Goal: Transaction & Acquisition: Purchase product/service

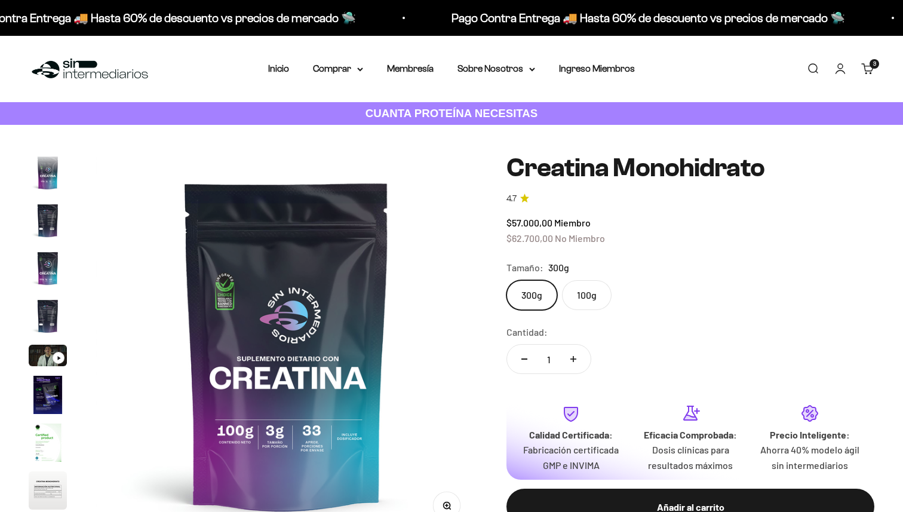
scroll to position [49, 0]
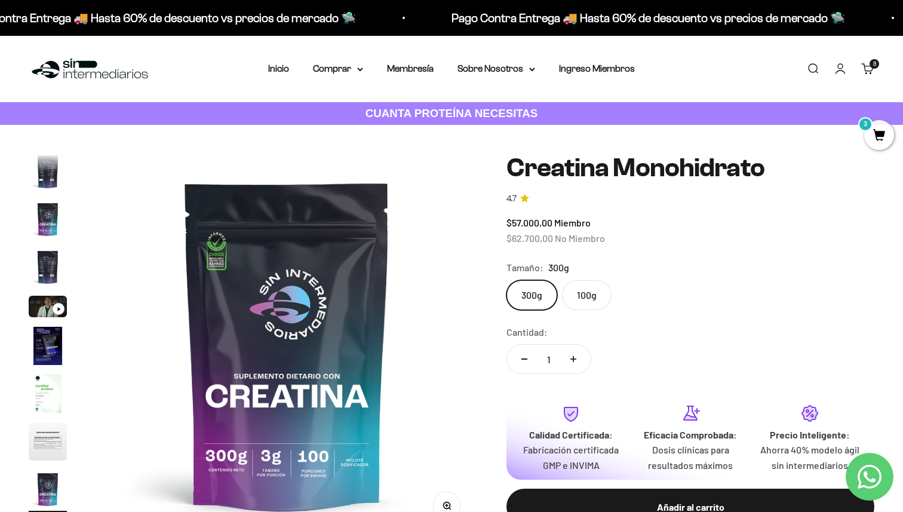
click at [874, 75] on link "Carrito 3 artículos 3" at bounding box center [867, 68] width 13 height 13
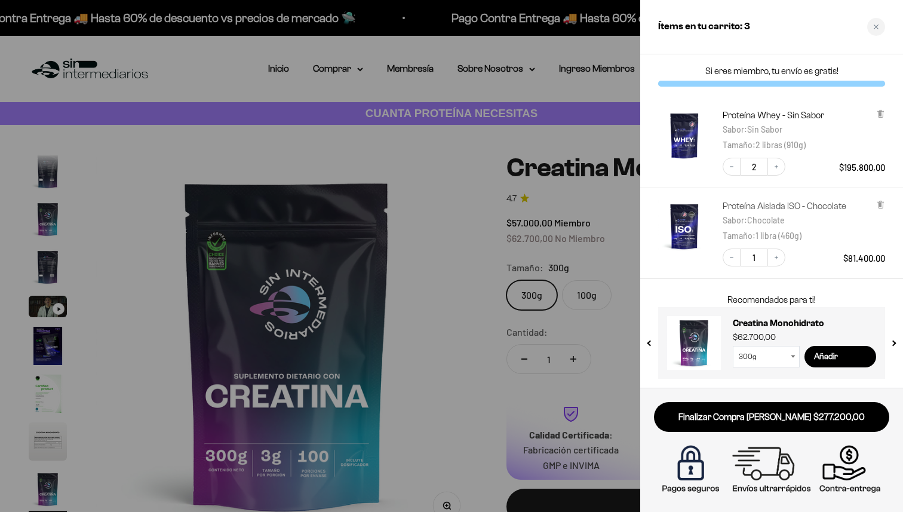
scroll to position [0, 0]
drag, startPoint x: 812, startPoint y: 98, endPoint x: 819, endPoint y: 87, distance: 13.1
click at [812, 98] on div "Proteína Whey - Sin Sabor Sabor : Sin Sabor Tamaño : 2 libras (910g) Decrease q…" at bounding box center [765, 136] width 239 height 78
click at [881, 29] on div "Close cart" at bounding box center [876, 27] width 18 height 18
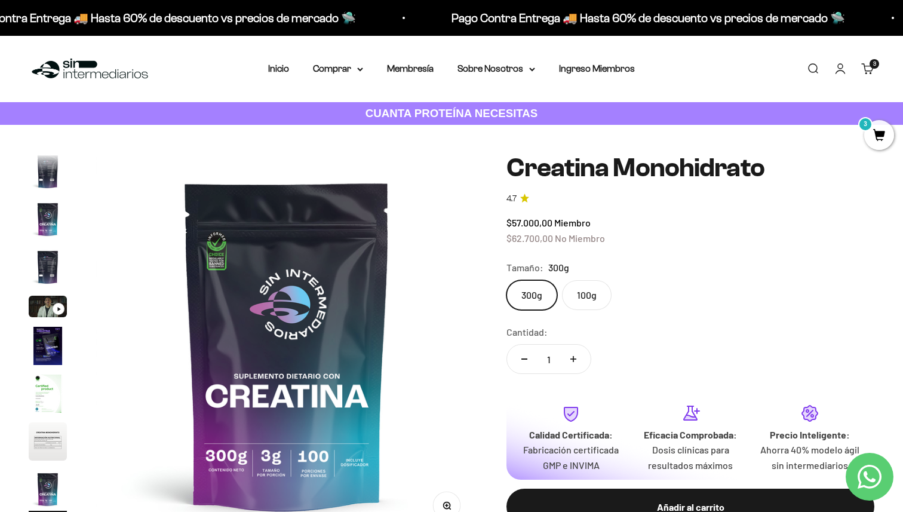
click at [577, 355] on button "Aumentar cantidad" at bounding box center [573, 359] width 35 height 29
type input "2"
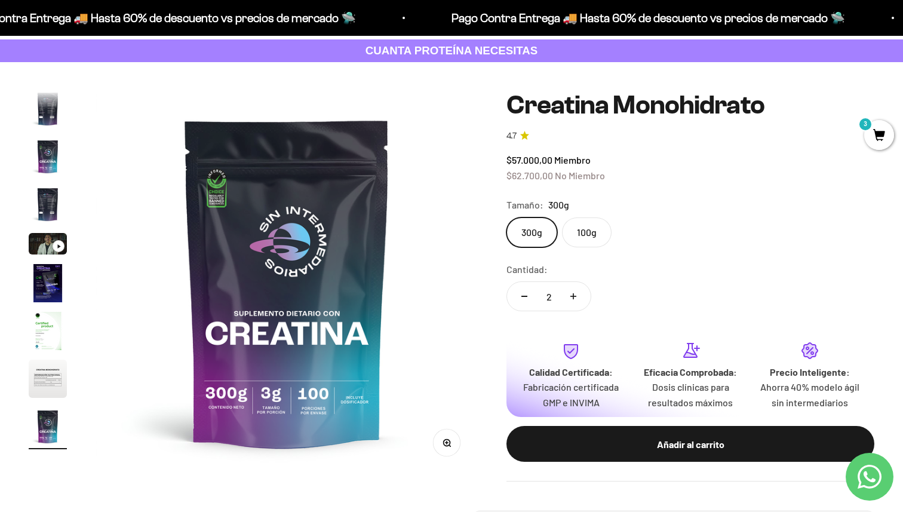
scroll to position [67, 0]
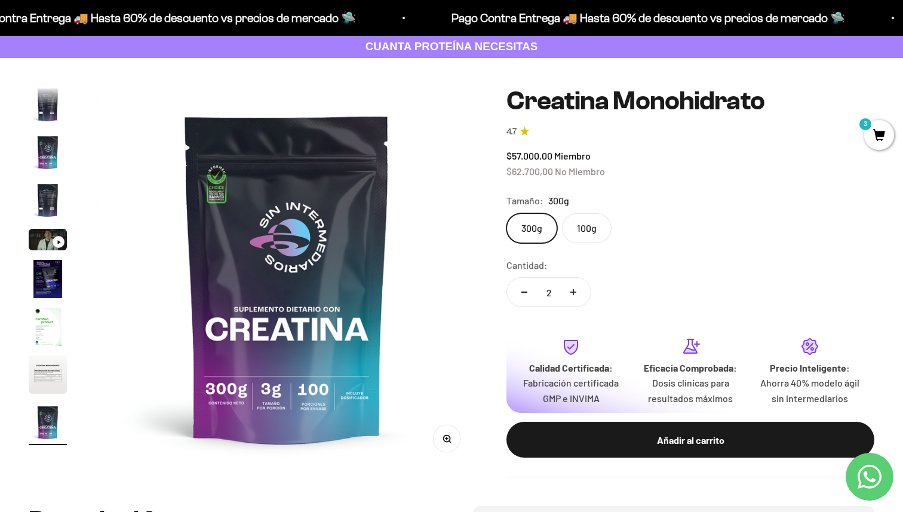
click at [704, 447] on div "Añadir al carrito" at bounding box center [690, 440] width 320 height 16
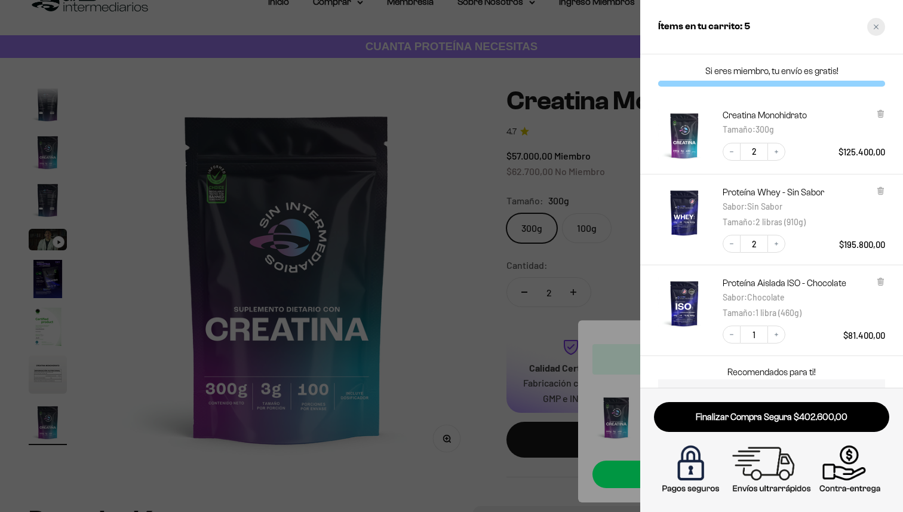
click at [877, 24] on icon "Close cart" at bounding box center [876, 27] width 6 height 6
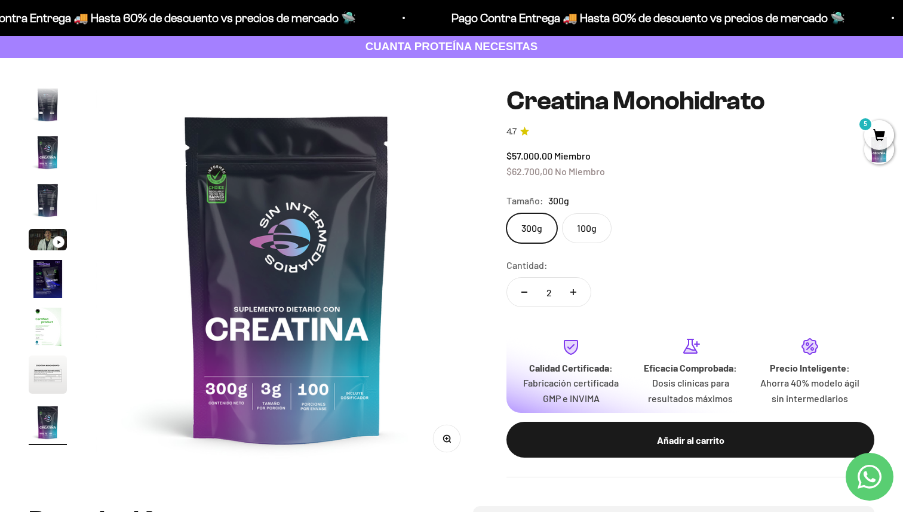
scroll to position [0, 0]
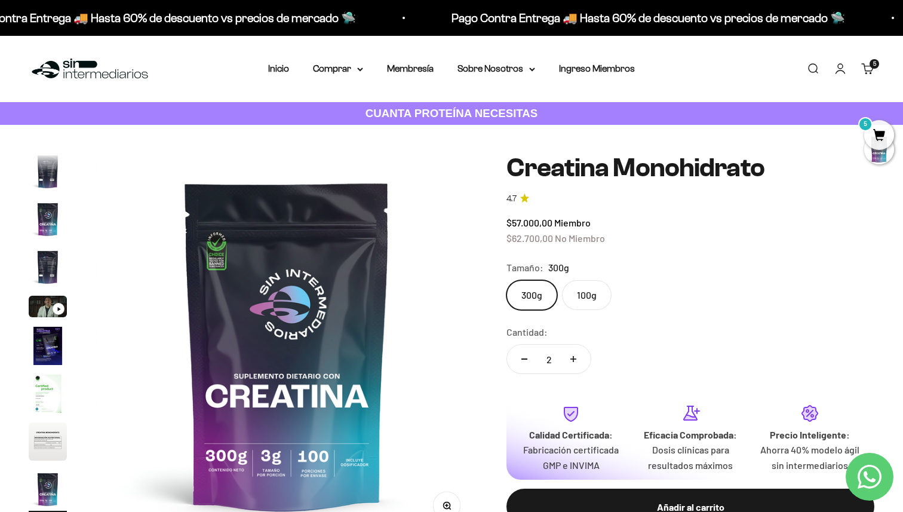
click at [87, 85] on div "Menú Buscar Inicio Comprar Proteínas Ver Todos Whey Iso Vegan Pancakes Pre-Entr…" at bounding box center [451, 69] width 903 height 66
click at [94, 74] on img at bounding box center [90, 69] width 122 height 26
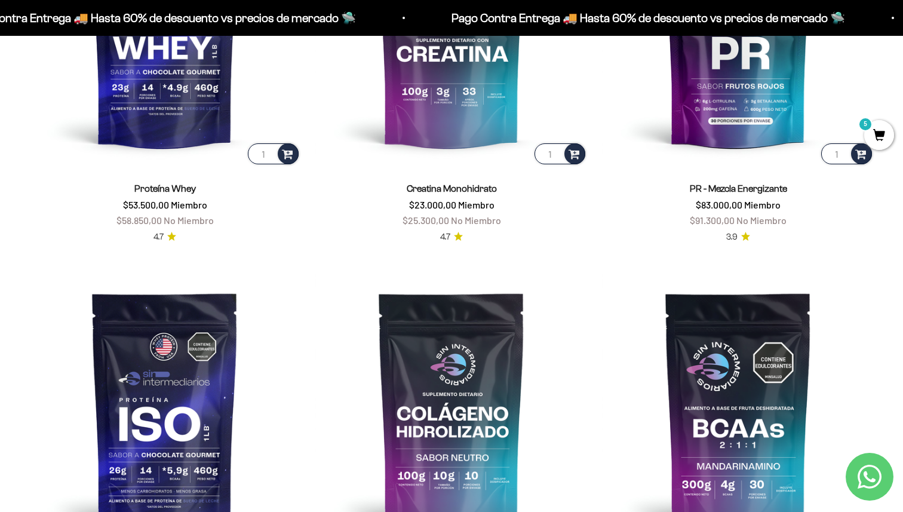
scroll to position [514, 0]
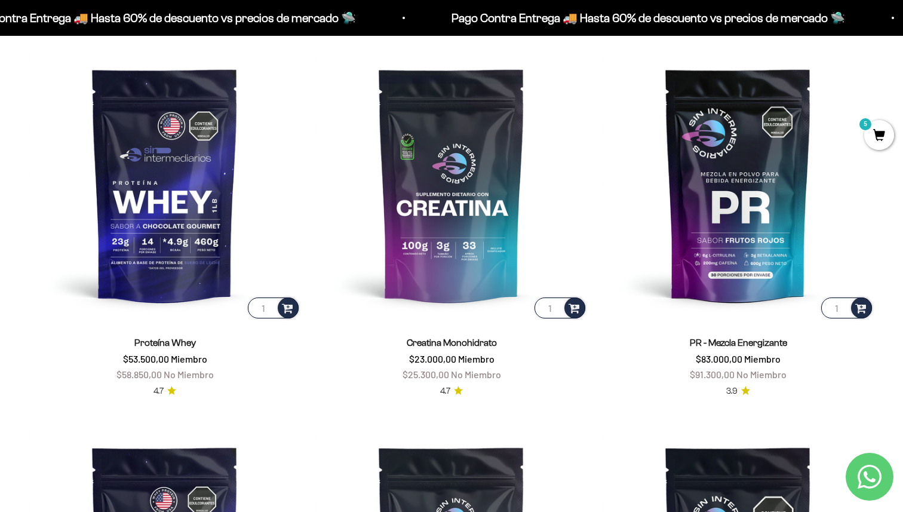
click at [874, 483] on icon "Contact us on WhatsApp" at bounding box center [870, 477] width 24 height 24
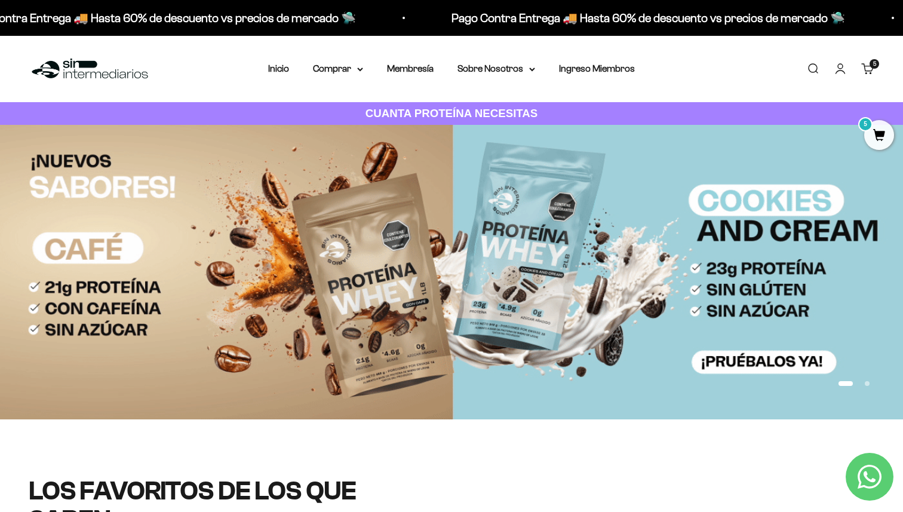
scroll to position [10, 0]
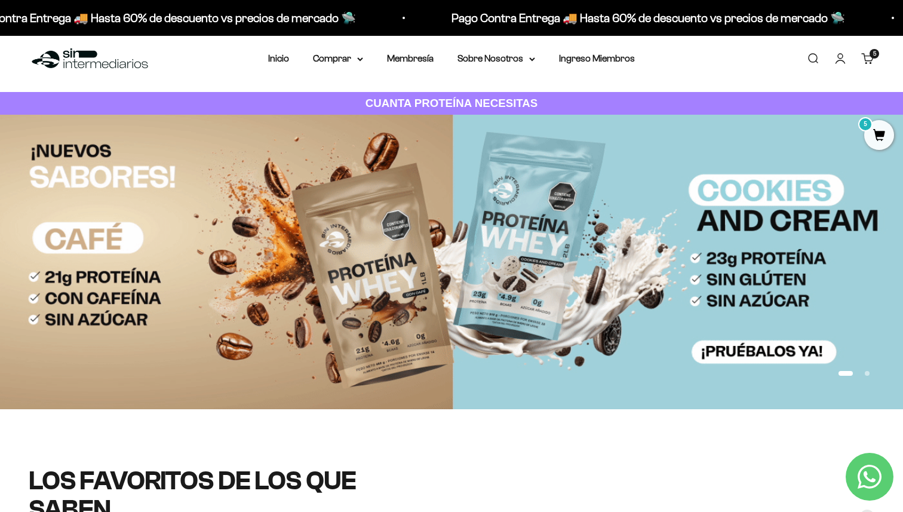
click at [862, 63] on link "Carrito 5 artículos 5" at bounding box center [867, 58] width 13 height 13
